Goal: Information Seeking & Learning: Find specific fact

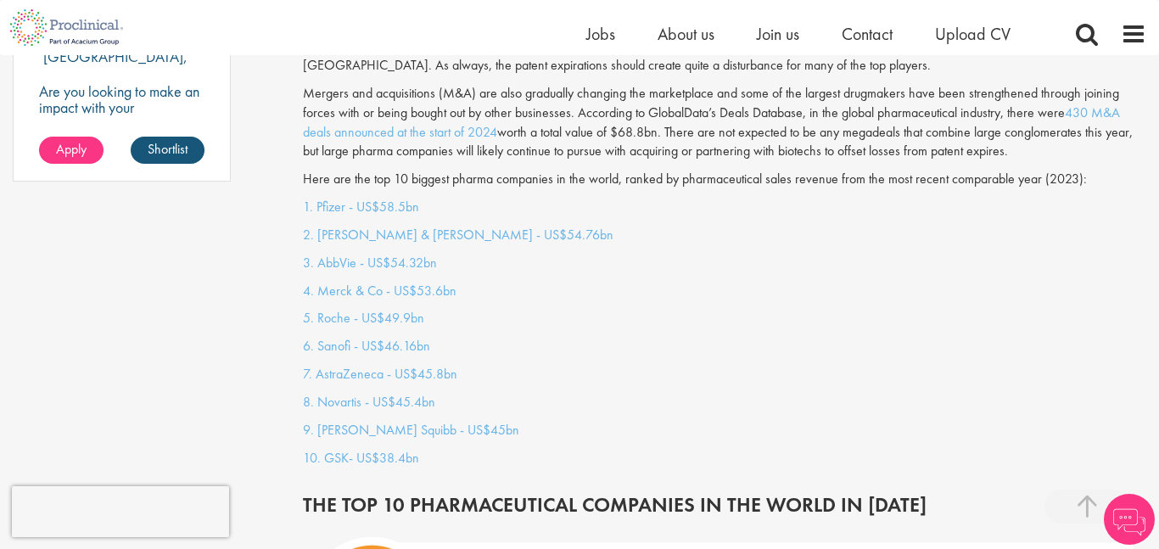
scroll to position [1438, 0]
click at [326, 197] on link "1. Pfizer - US$58.5bn" at bounding box center [361, 206] width 116 height 18
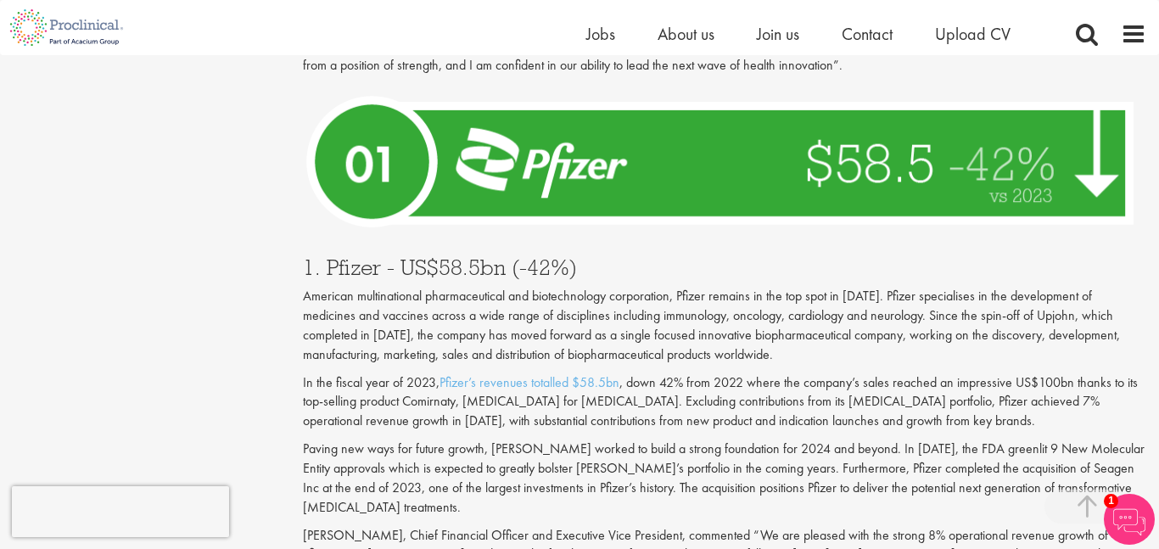
scroll to position [6044, 0]
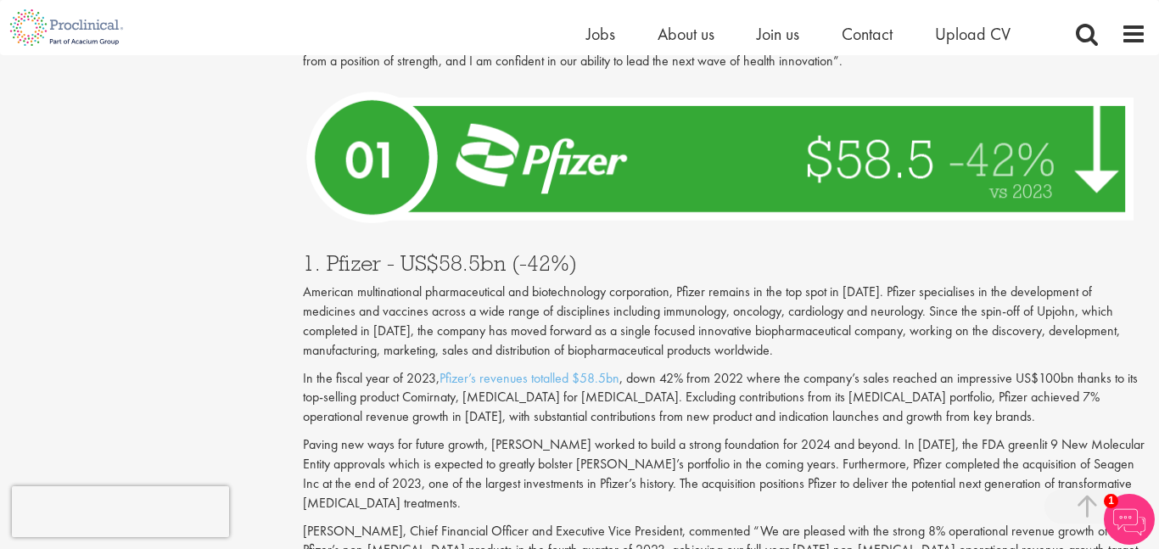
click at [344, 252] on h3 "1. Pfizer - US$58.5bn (-42%)" at bounding box center [725, 263] width 844 height 22
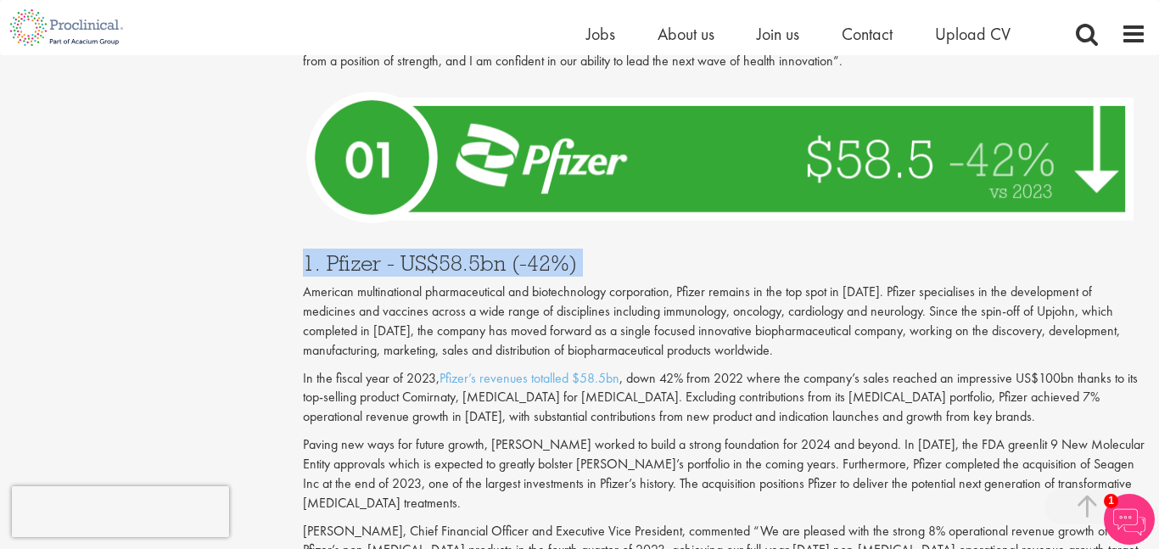
copy div "1. Pfizer - US$58.5bn (-42%)"
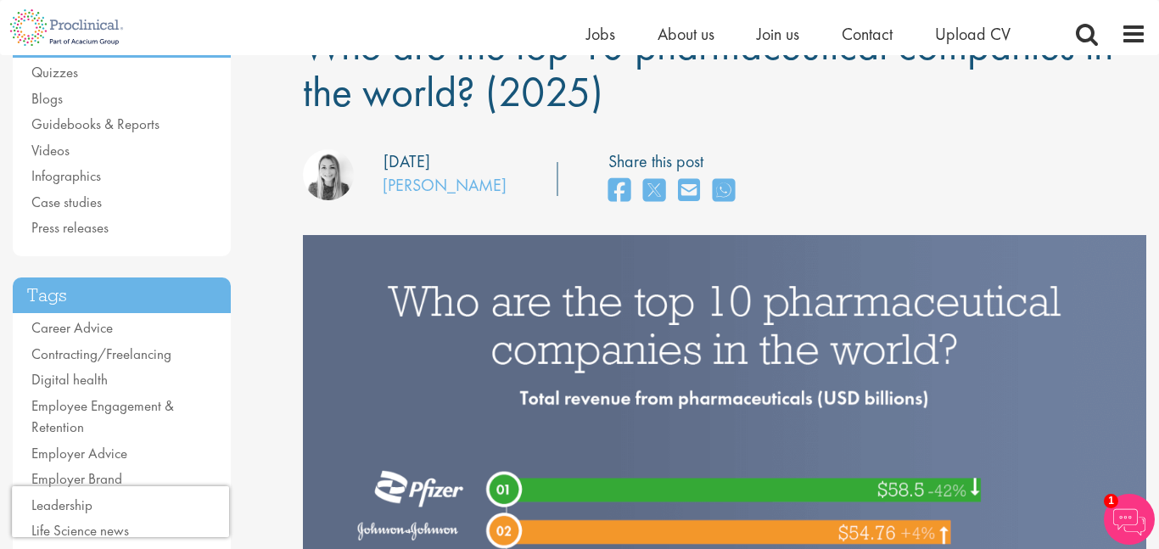
scroll to position [176, 0]
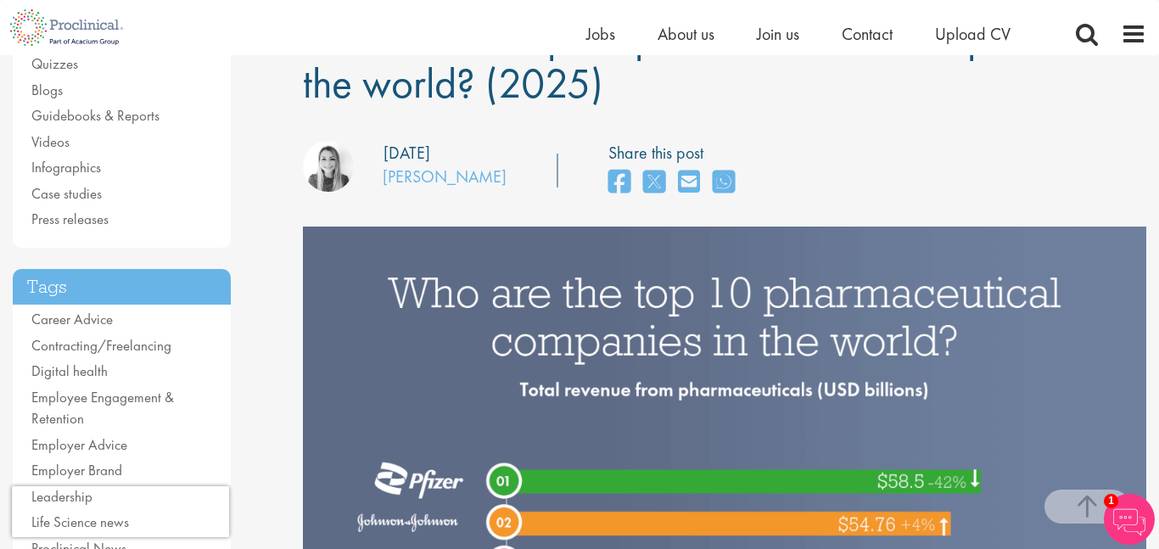
scroll to position [1438, 0]
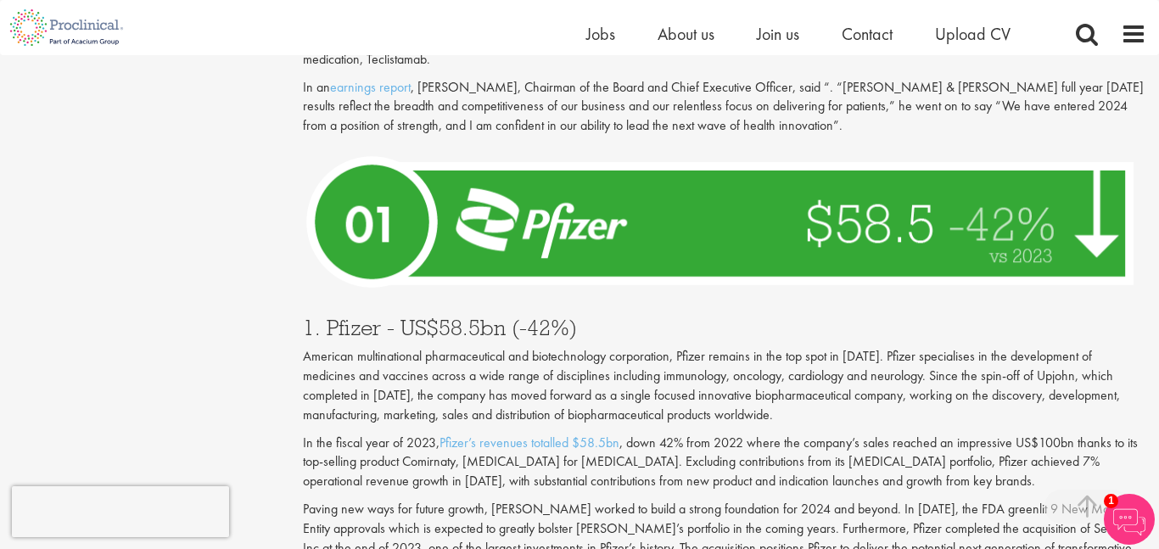
scroll to position [5984, 0]
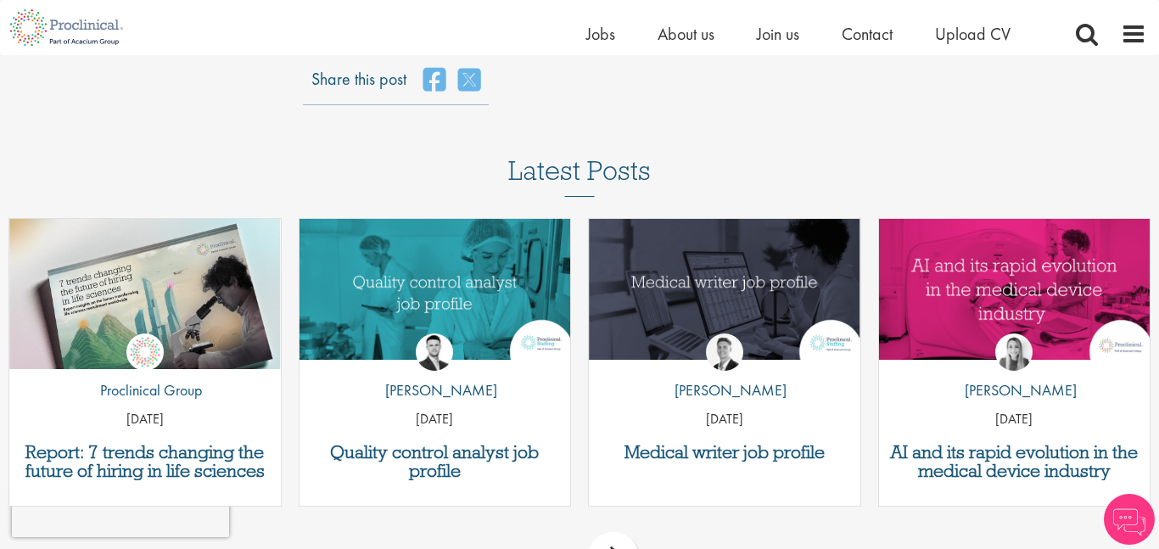
scroll to position [5984, 0]
